Goal: Information Seeking & Learning: Learn about a topic

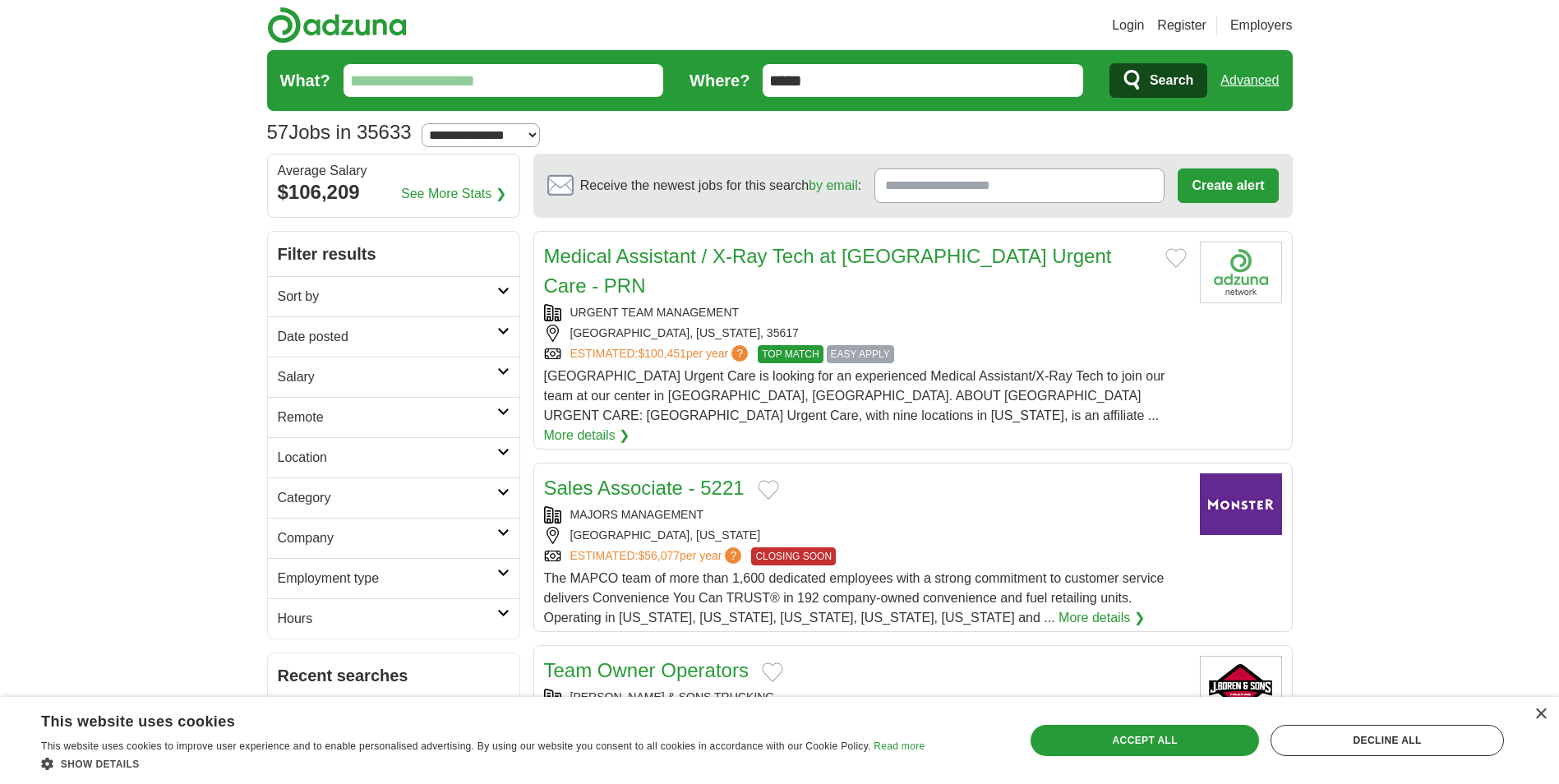
click at [327, 380] on h2 "Salary" at bounding box center [387, 376] width 219 height 20
click at [351, 428] on select "**********" at bounding box center [394, 424] width 232 height 35
click at [388, 370] on h2 "Salary" at bounding box center [387, 376] width 219 height 20
click at [399, 289] on h2 "Sort by" at bounding box center [387, 296] width 219 height 20
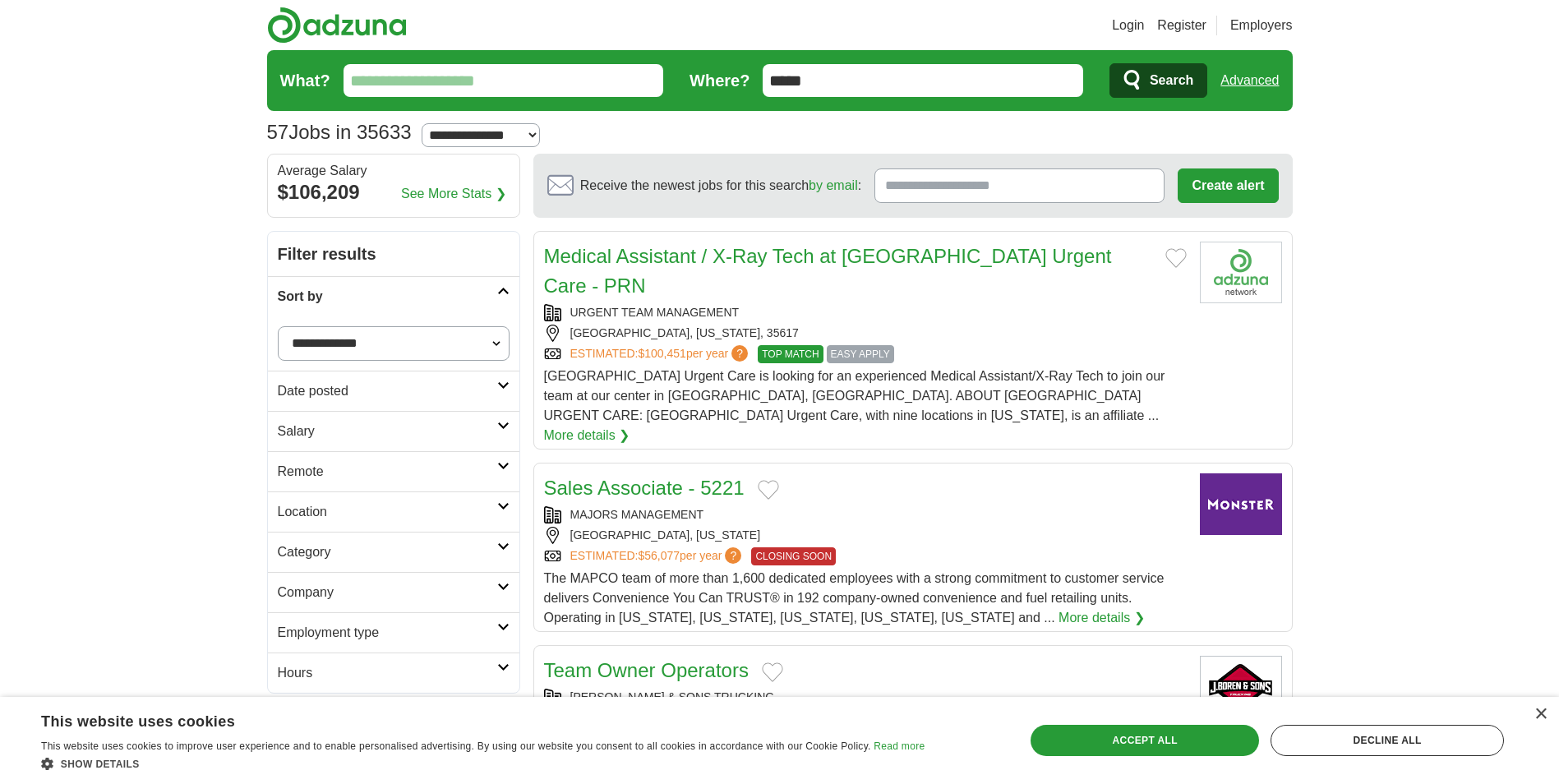
click at [399, 289] on h2 "Sort by" at bounding box center [387, 296] width 219 height 20
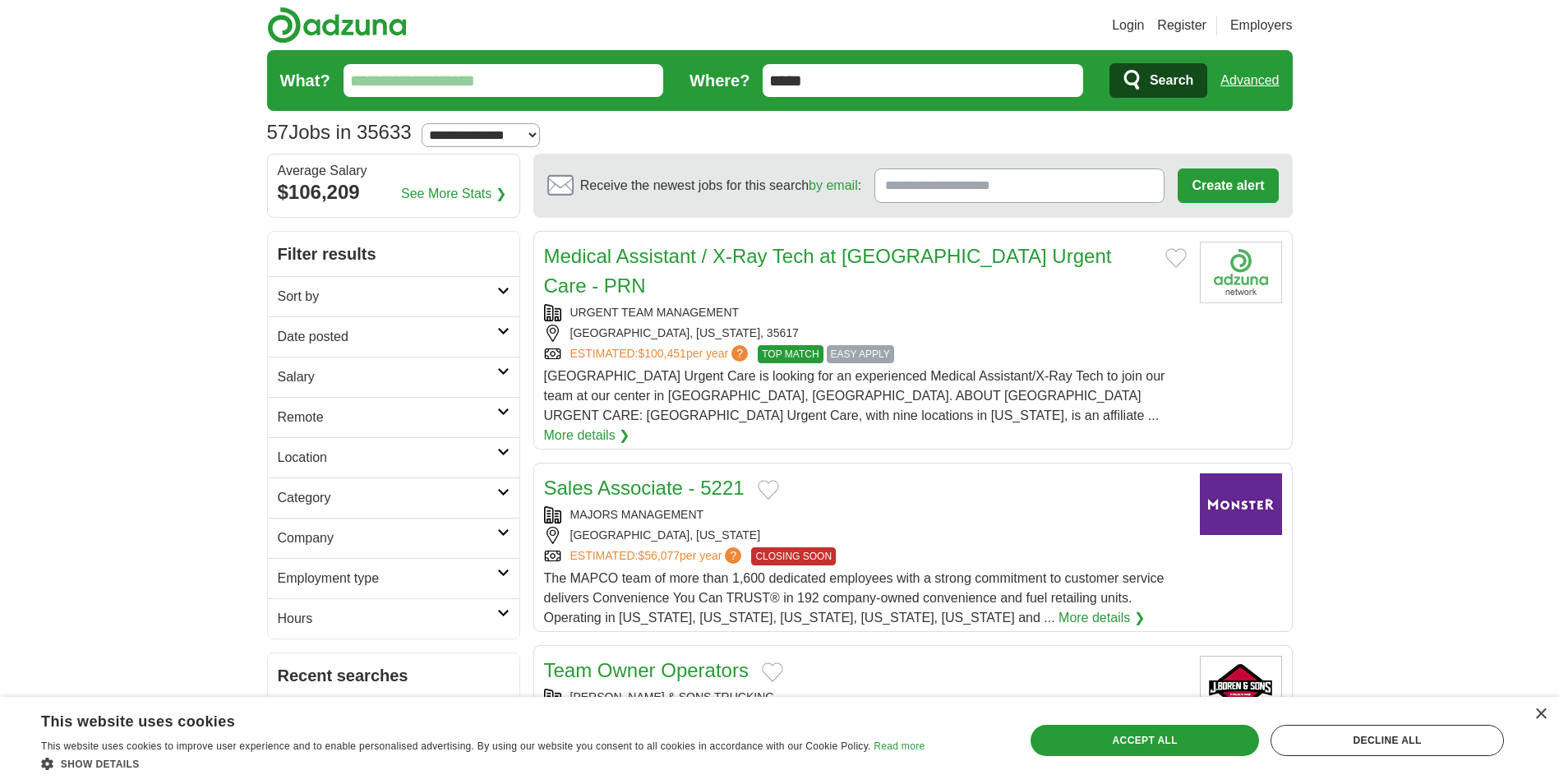
click at [477, 463] on h2 "Location" at bounding box center [387, 457] width 219 height 20
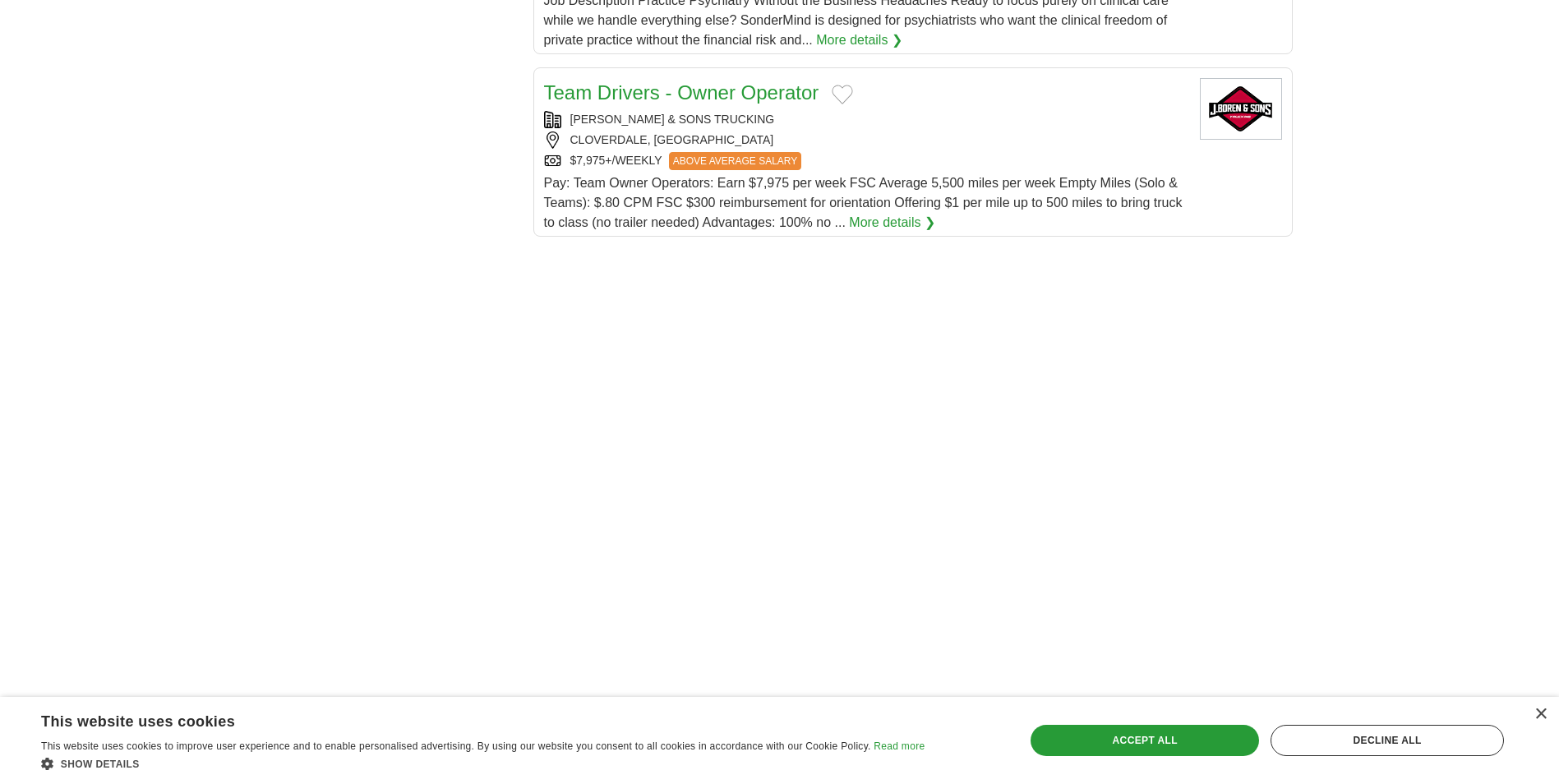
scroll to position [2054, 0]
click at [1540, 713] on div "×" at bounding box center [1539, 714] width 12 height 12
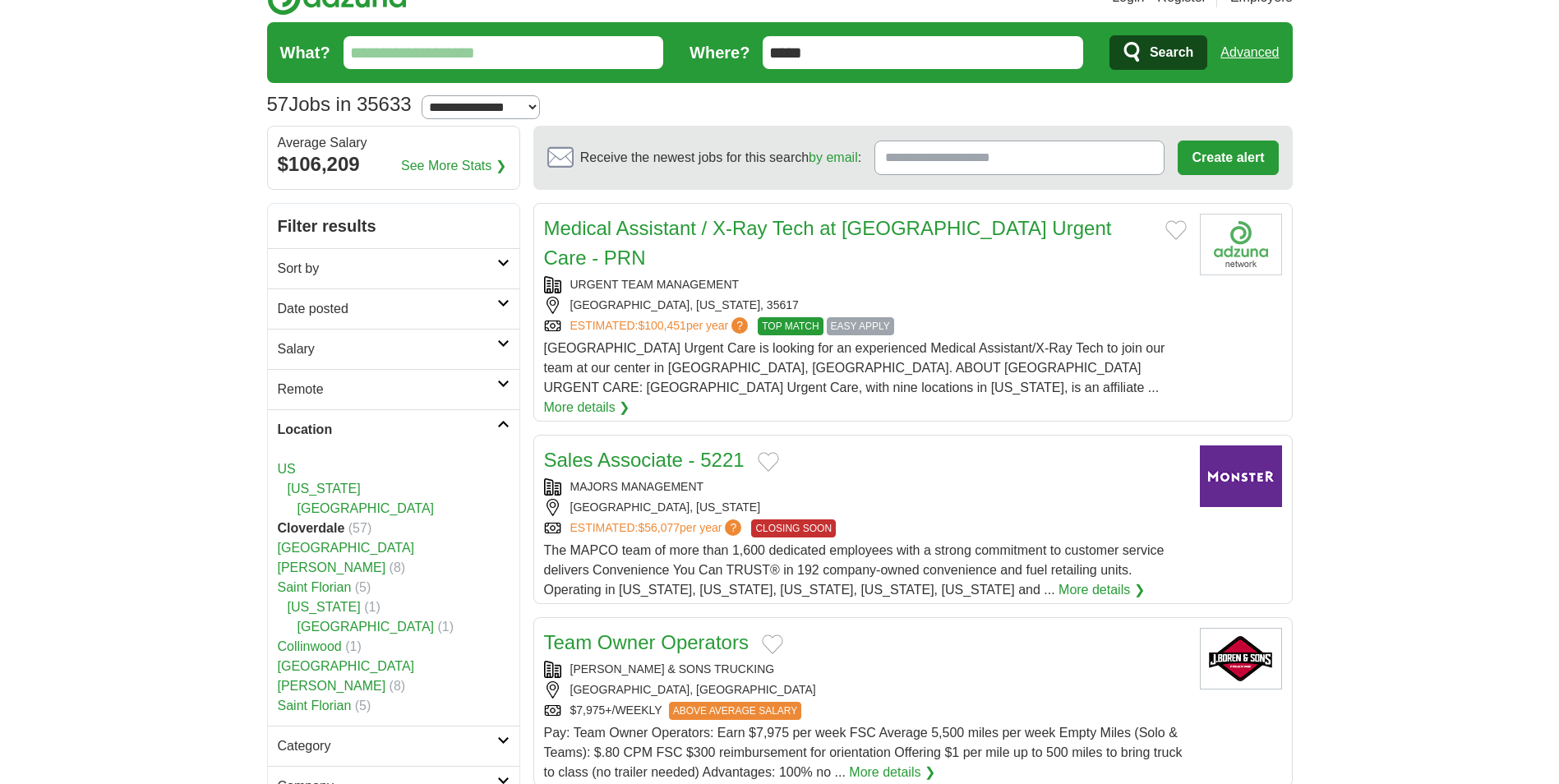
scroll to position [0, 0]
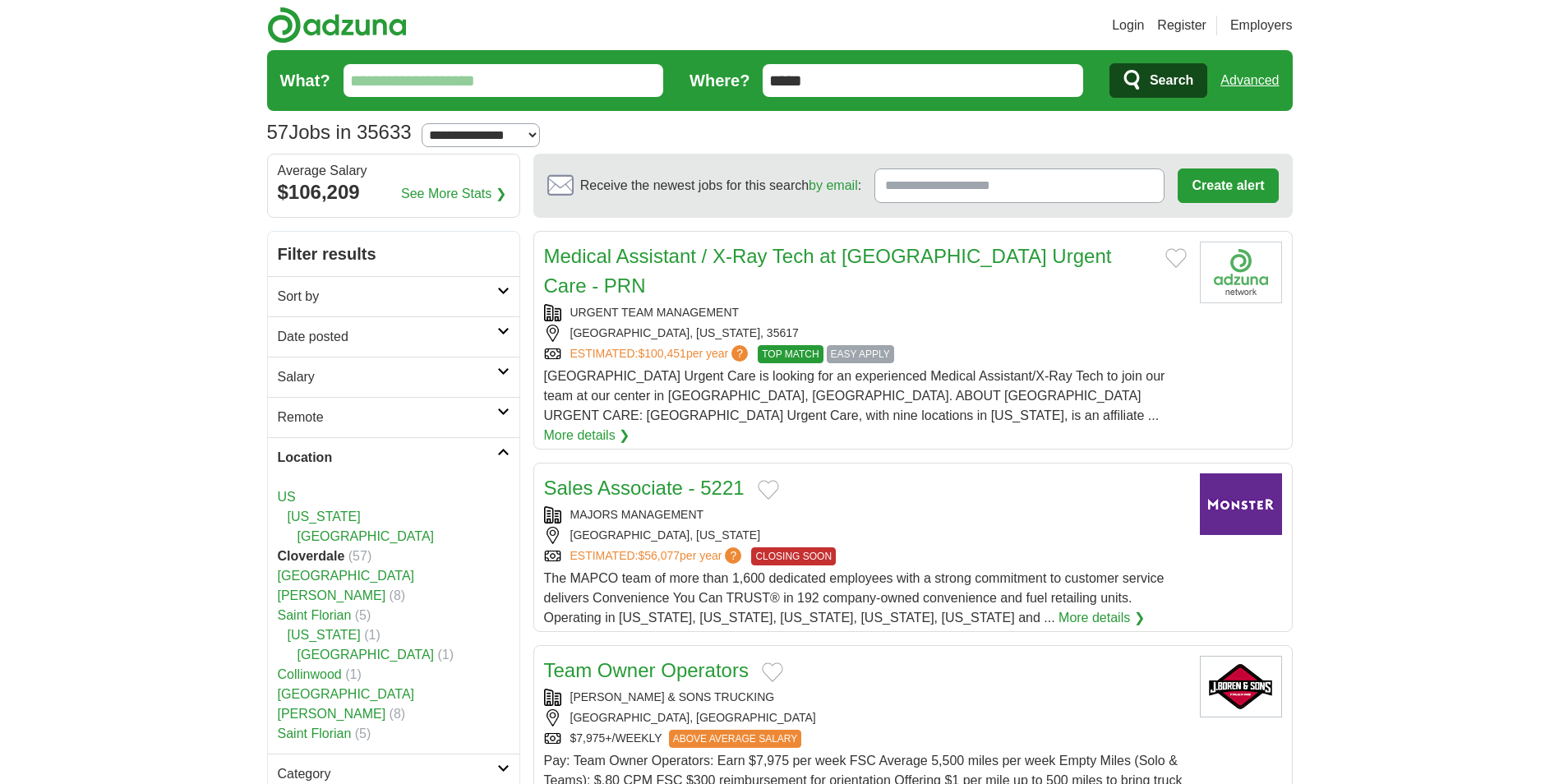
click at [1257, 86] on link "Advanced" at bounding box center [1249, 80] width 58 height 33
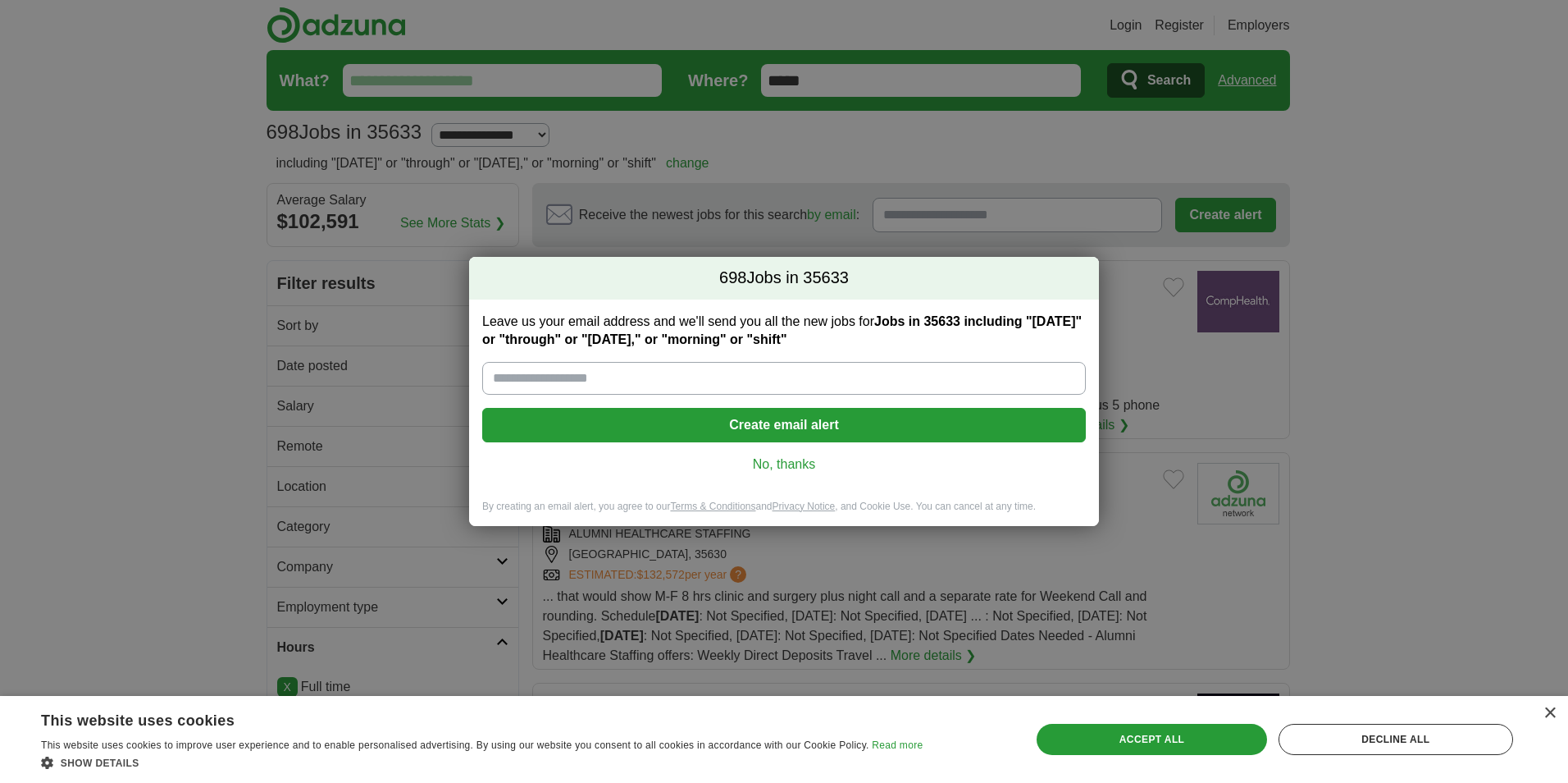
click at [794, 469] on link "No, thanks" at bounding box center [784, 464] width 578 height 18
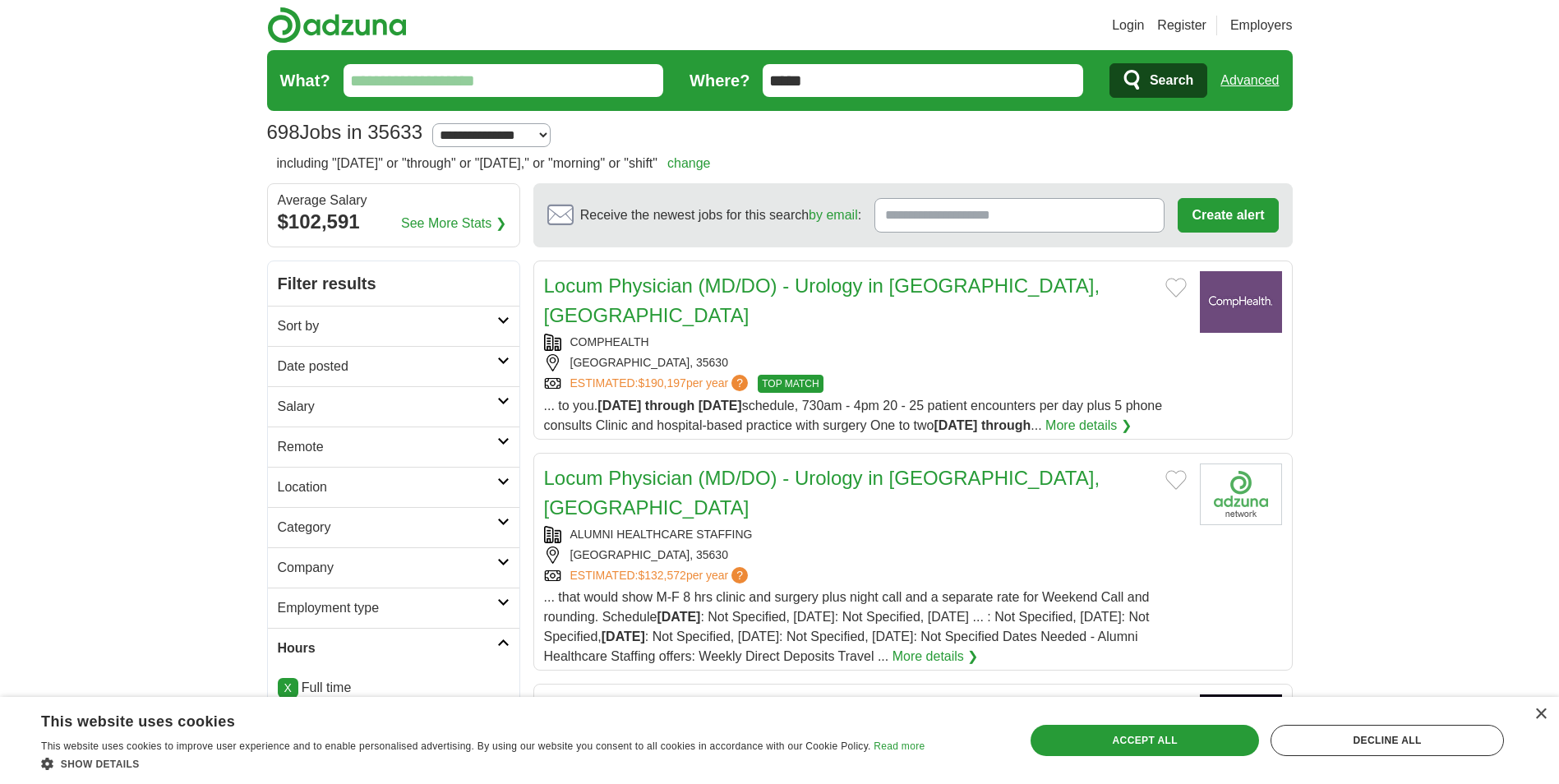
click at [710, 165] on link "change" at bounding box center [689, 162] width 44 height 14
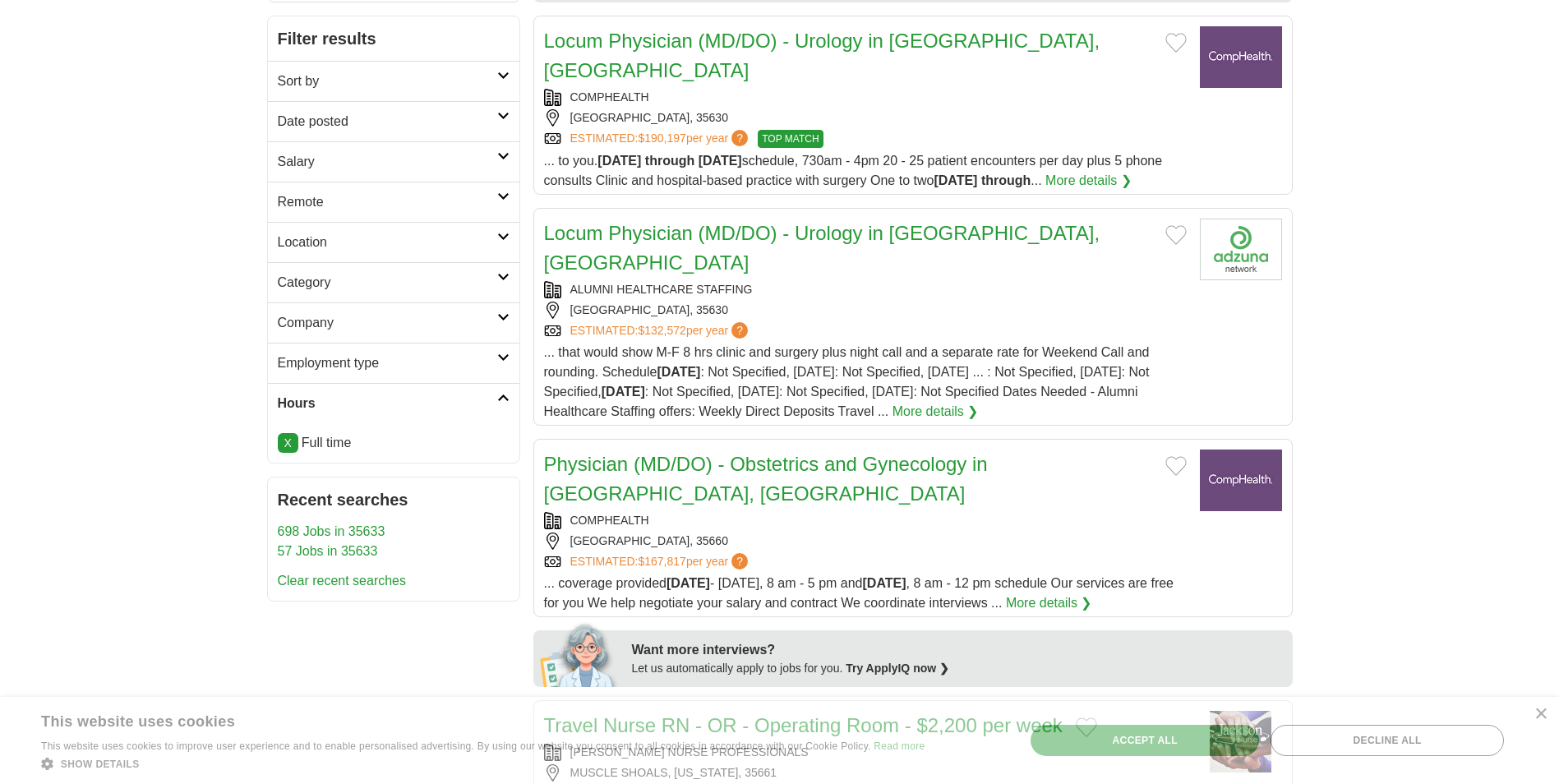
scroll to position [246, 0]
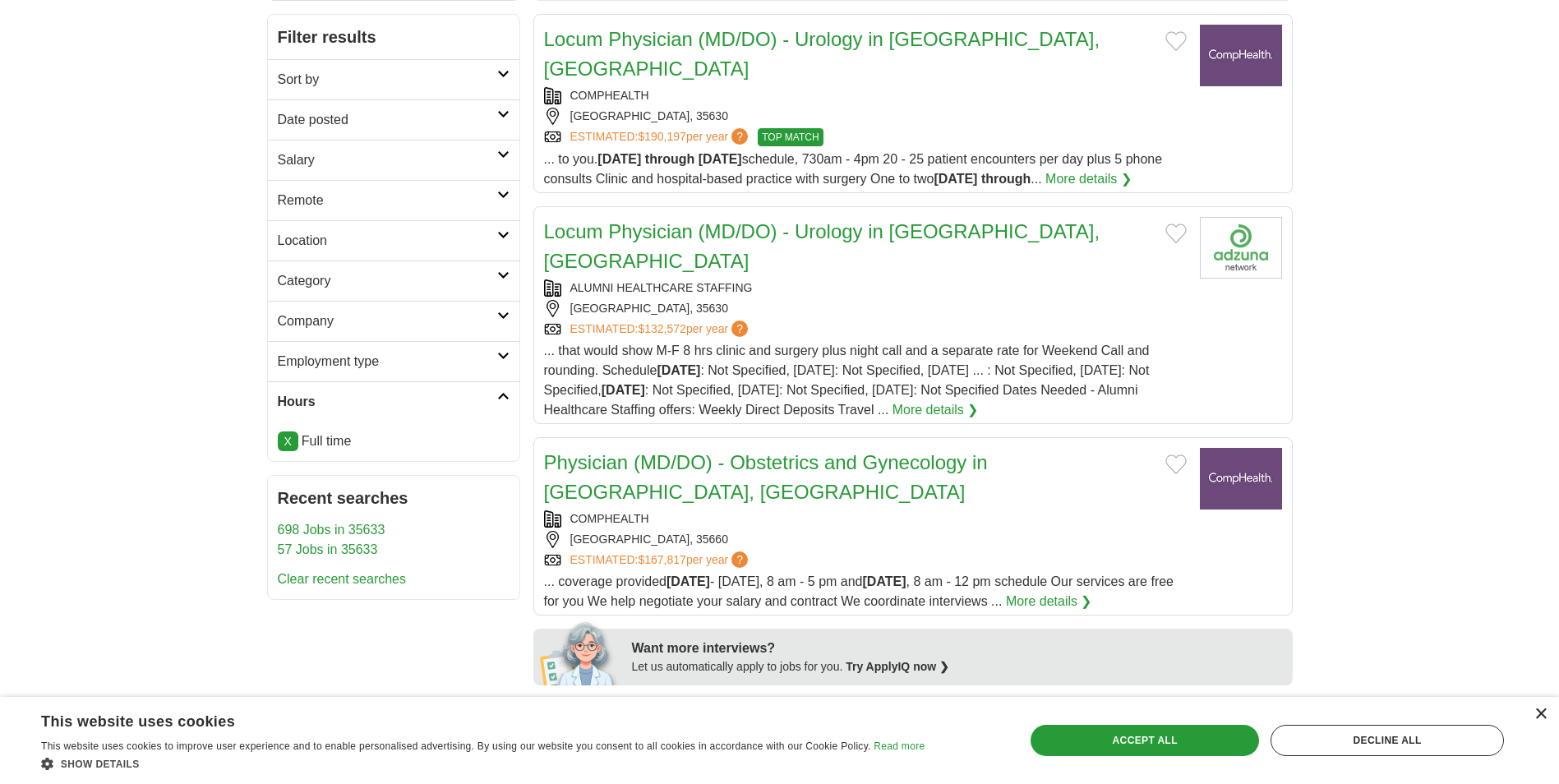
click at [1540, 713] on div "×" at bounding box center [1539, 714] width 12 height 12
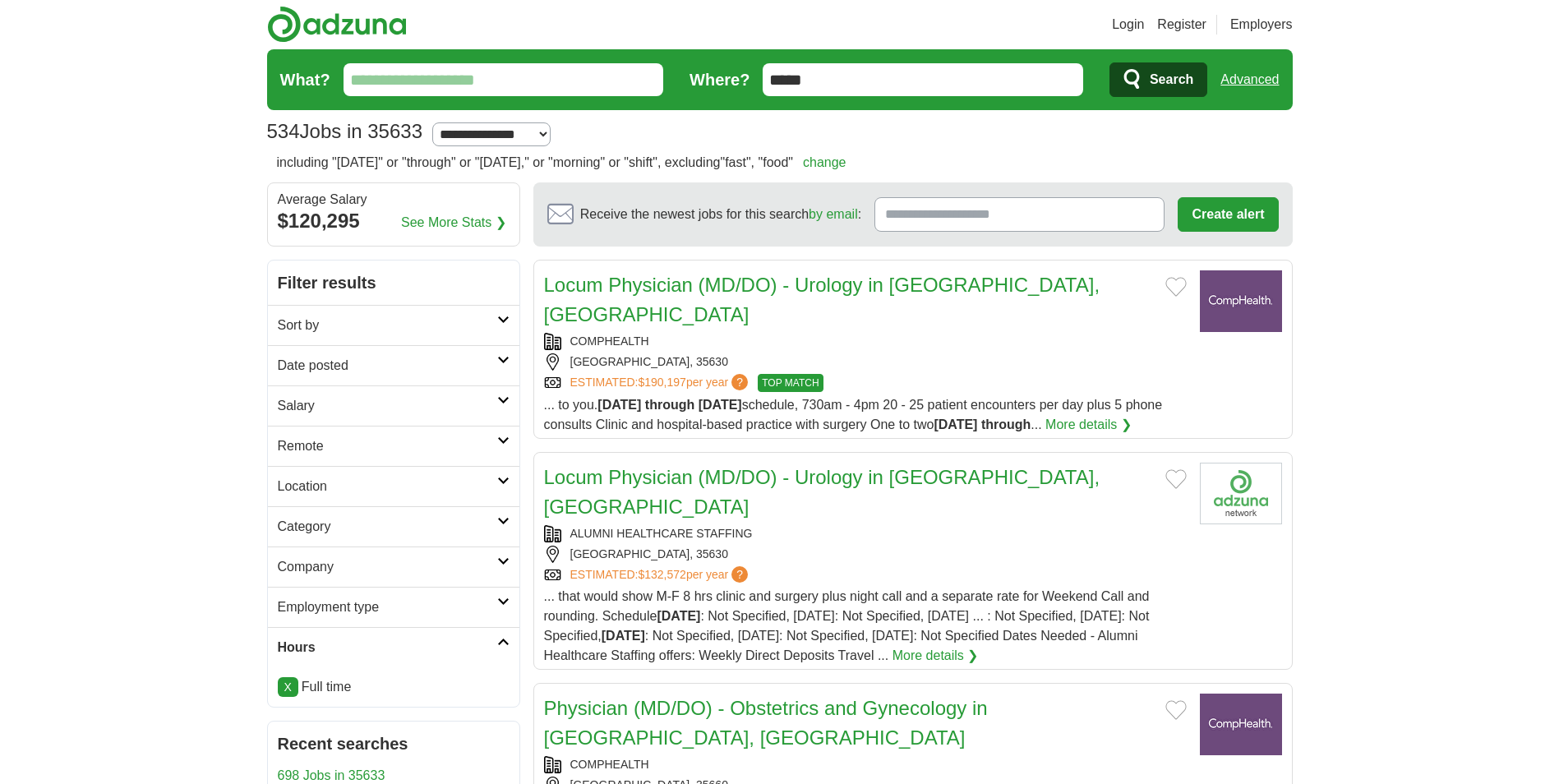
scroll to position [0, 0]
